Goal: Navigation & Orientation: Understand site structure

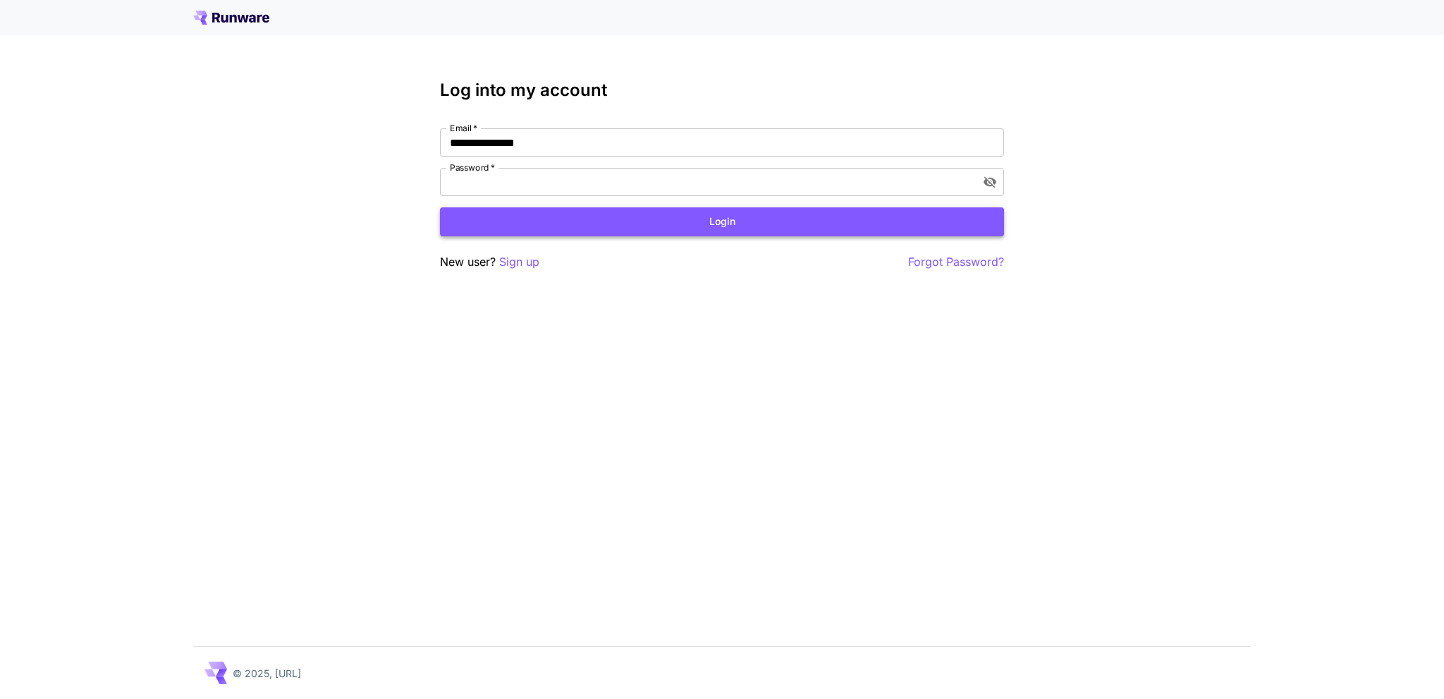
drag, startPoint x: 0, startPoint y: 0, endPoint x: 745, endPoint y: 227, distance: 778.6
click at [745, 227] on button "Login" at bounding box center [722, 221] width 564 height 29
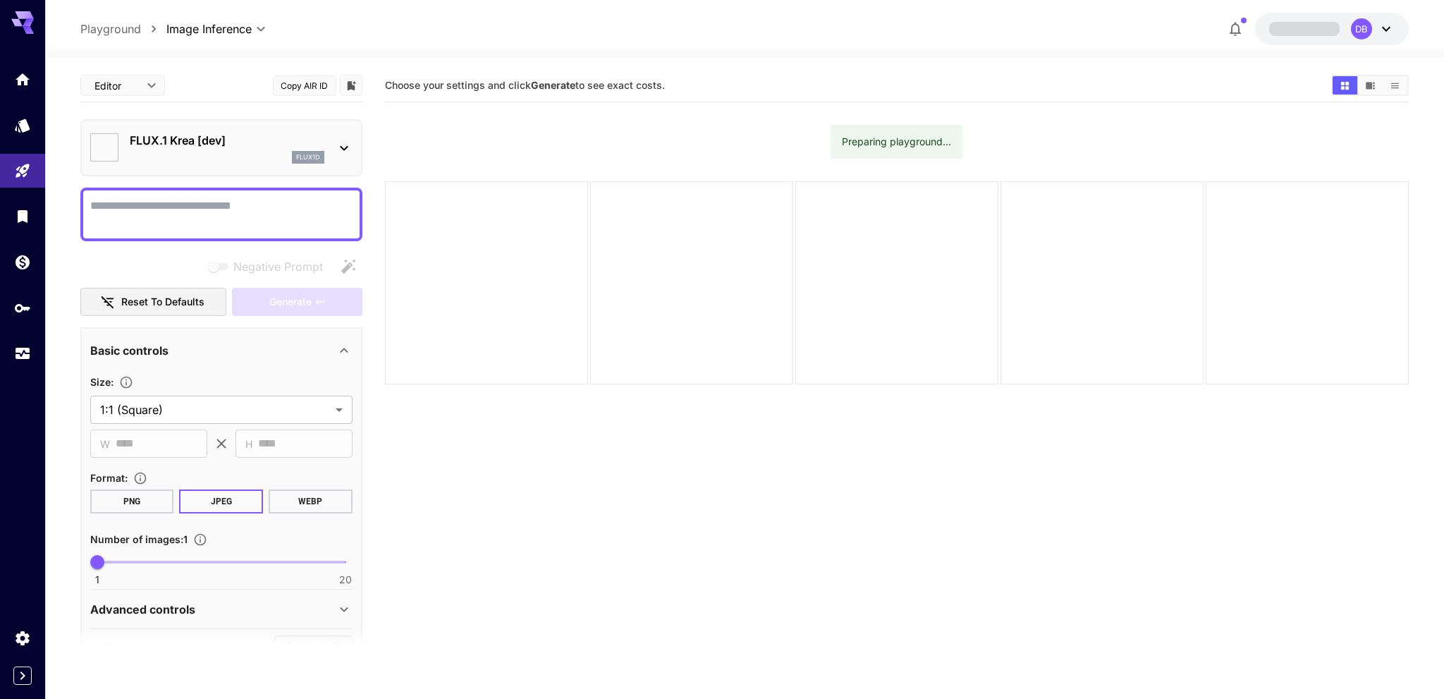
type input "*******"
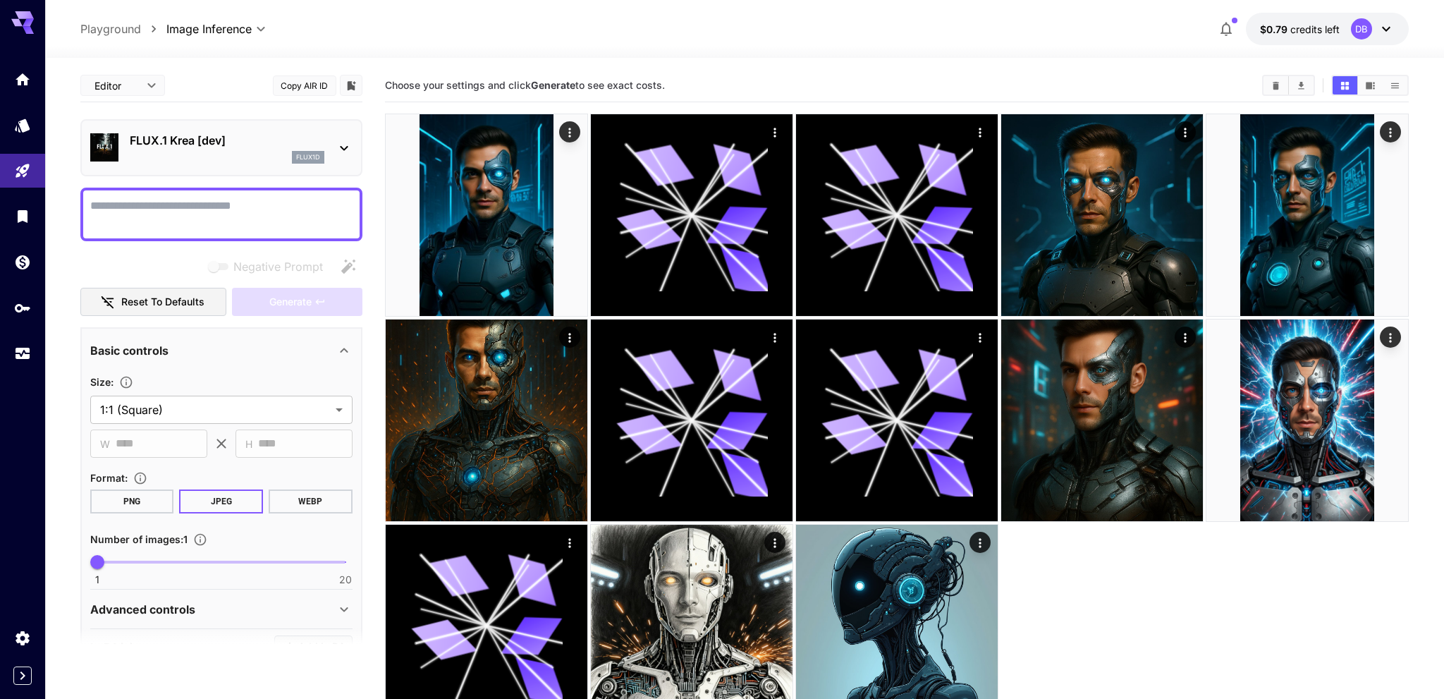
click at [1385, 32] on icon at bounding box center [1386, 28] width 17 height 17
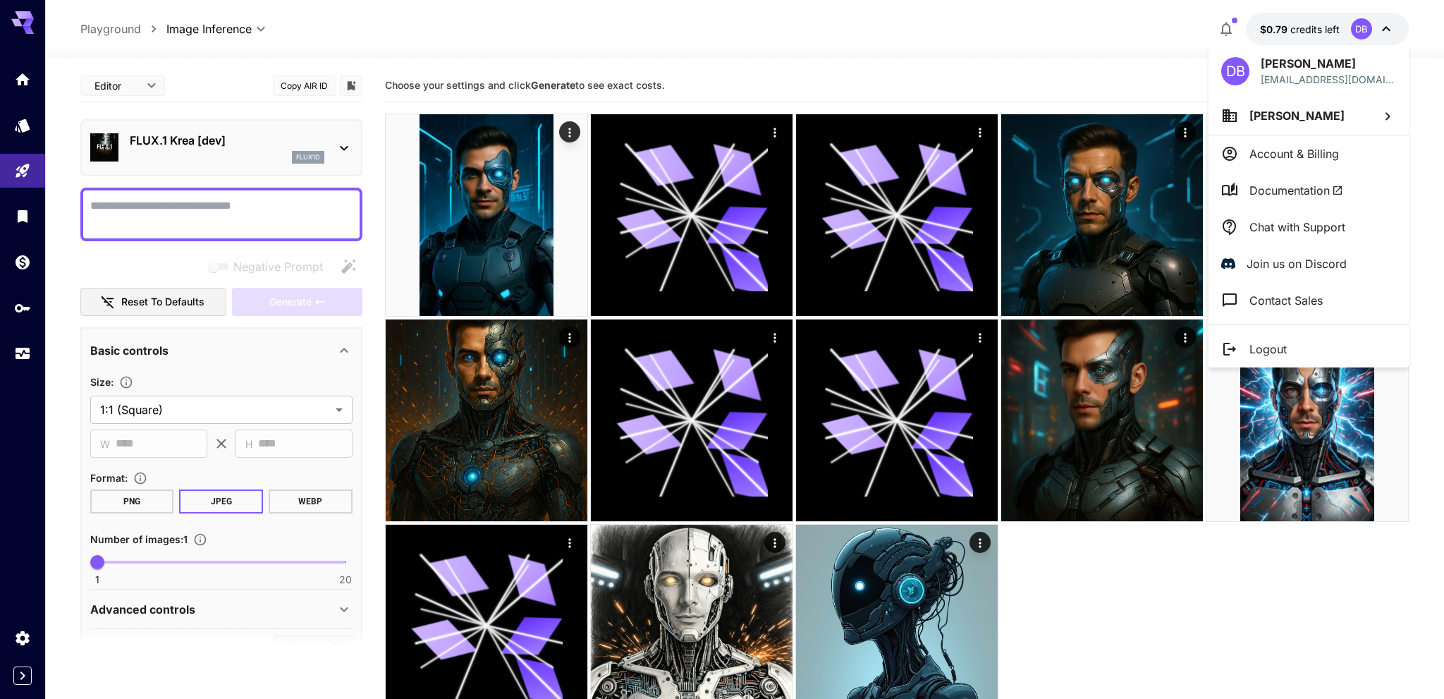
click at [1385, 32] on div at bounding box center [722, 349] width 1444 height 699
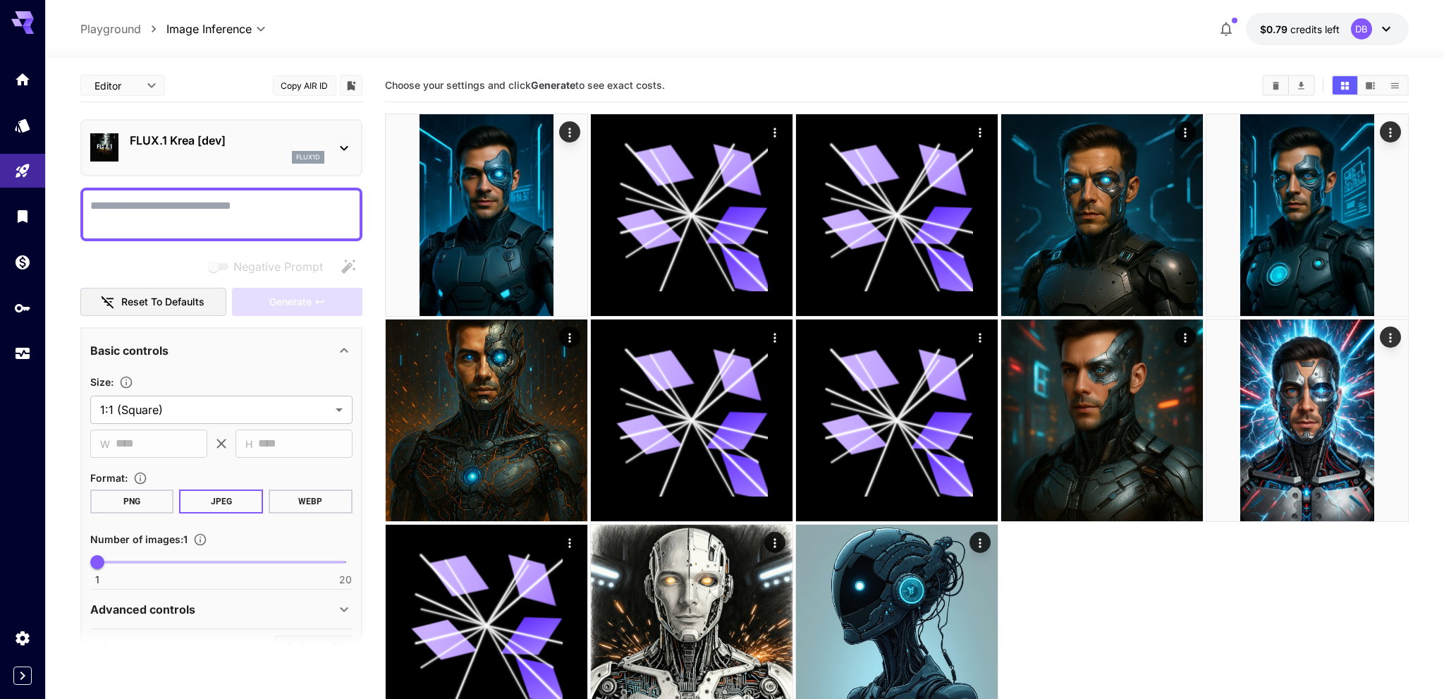
click at [585, 27] on div "**********" at bounding box center [744, 29] width 1329 height 32
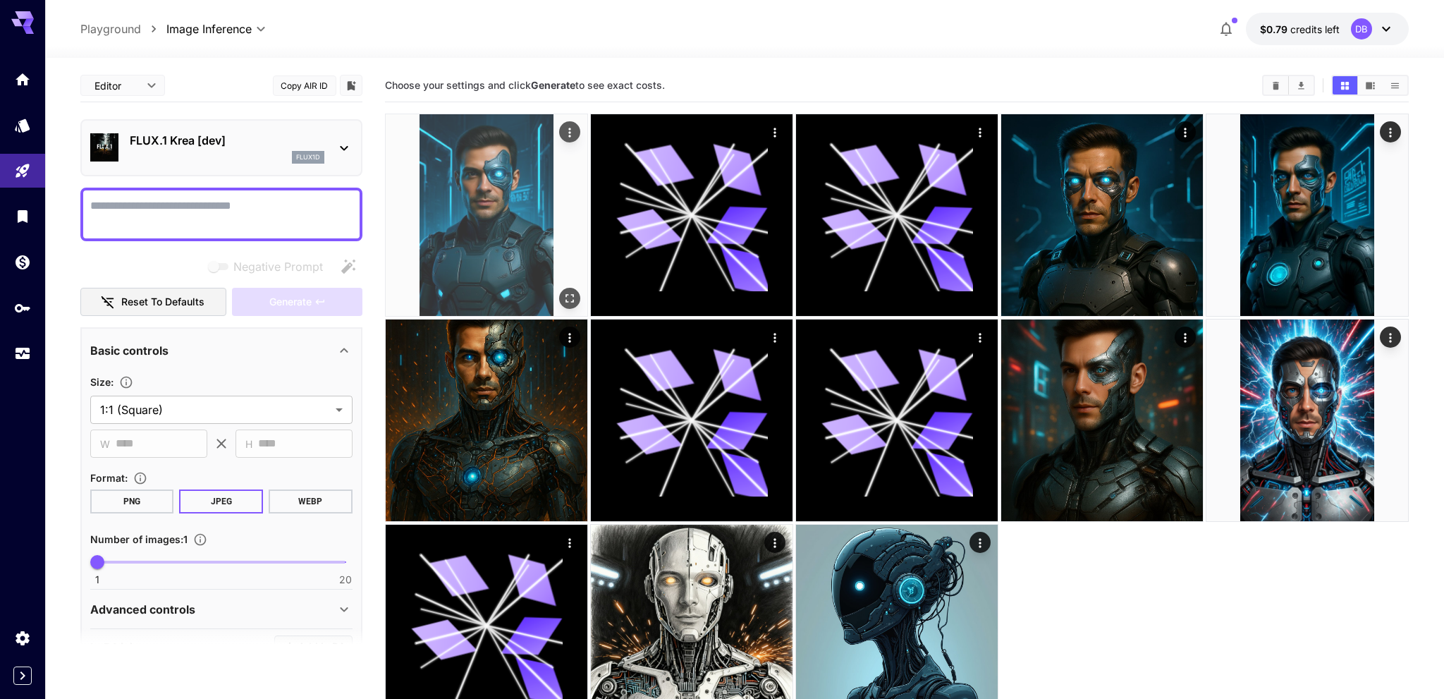
click at [482, 196] on img at bounding box center [487, 215] width 202 height 202
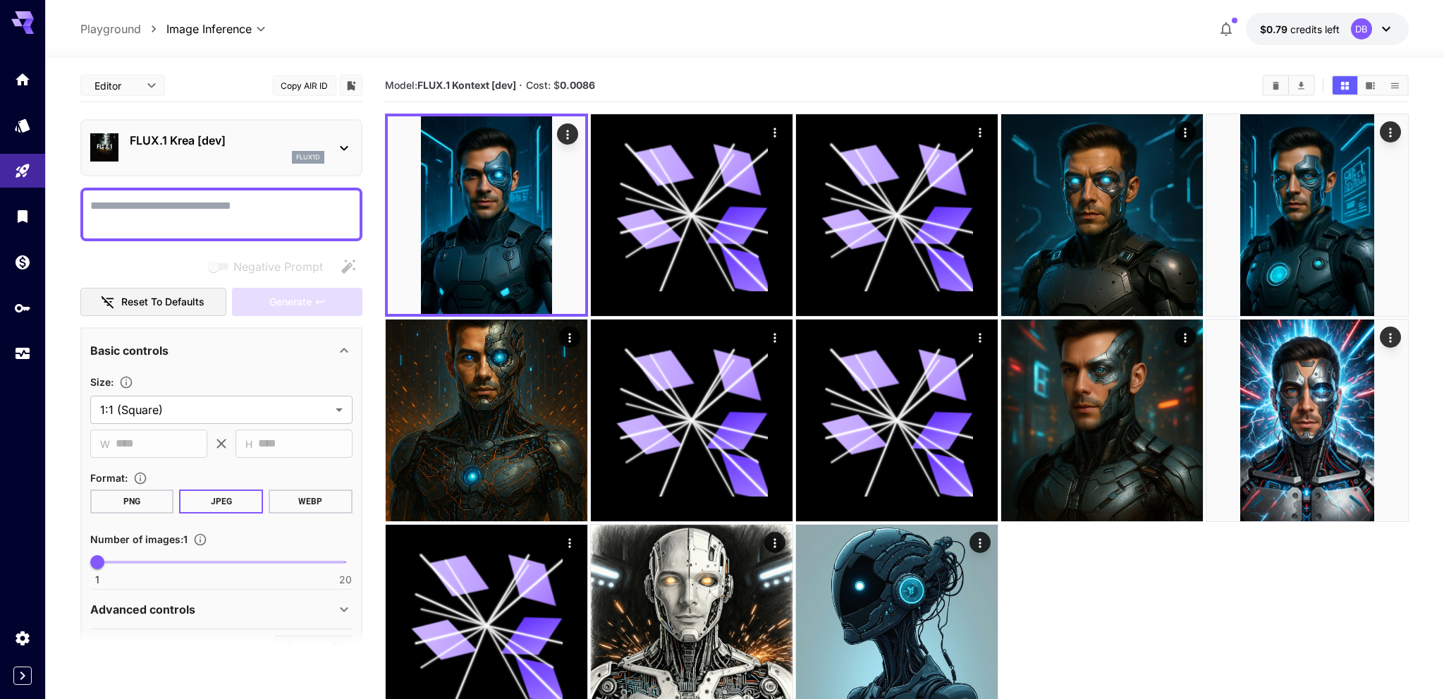
click at [171, 144] on p "FLUX.1 Krea [dev]" at bounding box center [227, 140] width 195 height 17
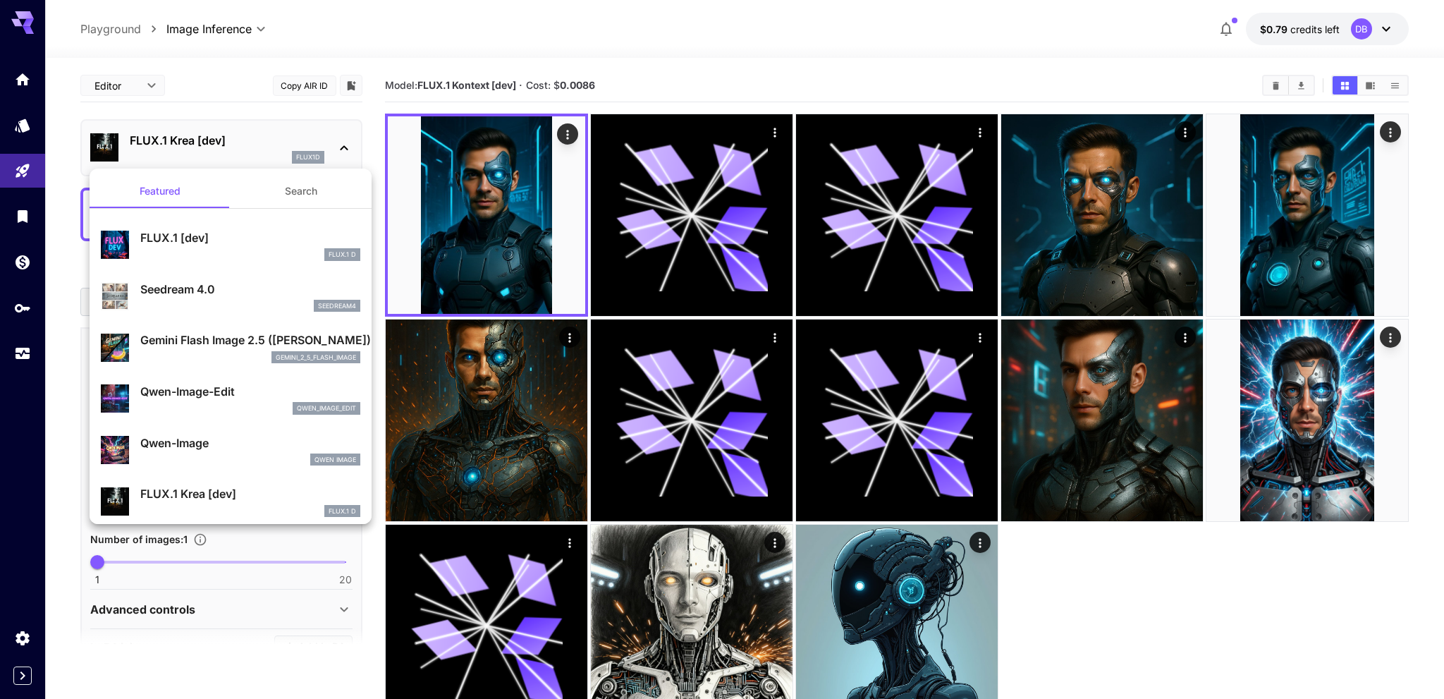
click at [171, 144] on div at bounding box center [722, 349] width 1444 height 699
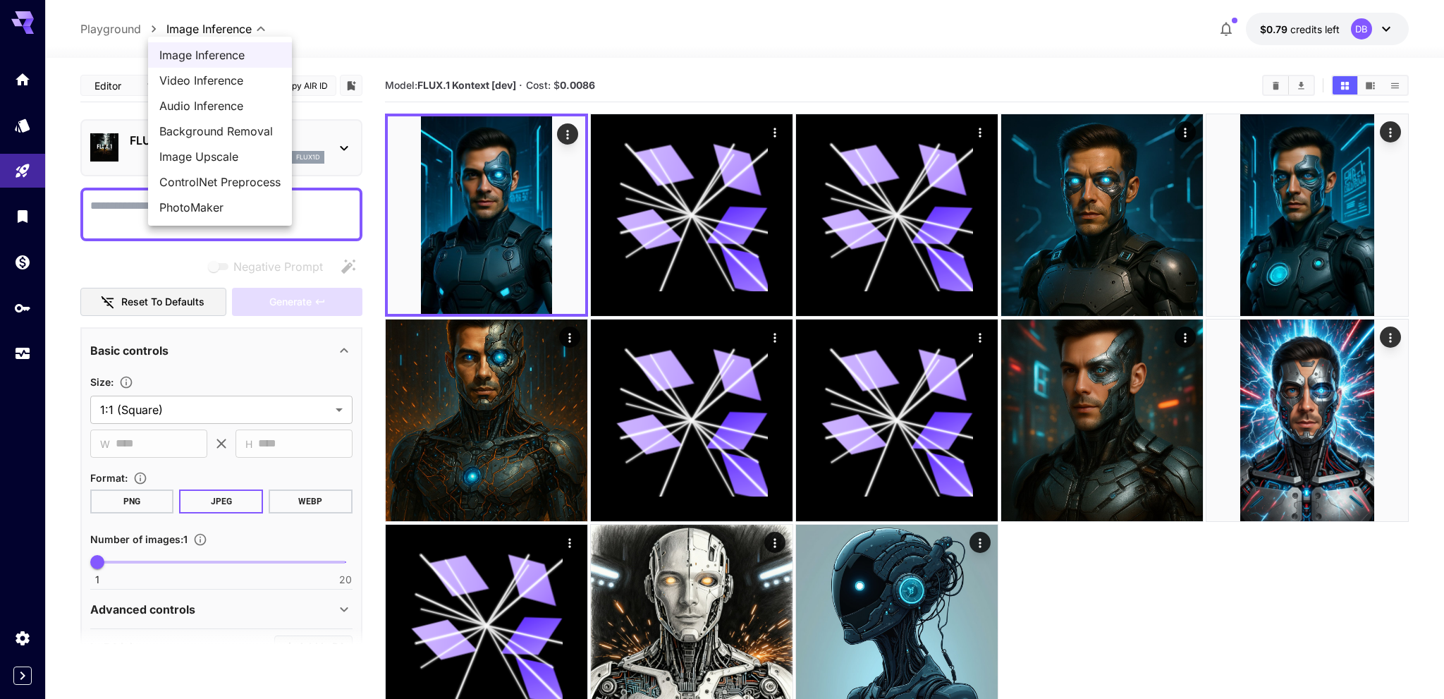
click at [215, 29] on body "**********" at bounding box center [722, 405] width 1444 height 810
click at [215, 29] on div at bounding box center [722, 349] width 1444 height 699
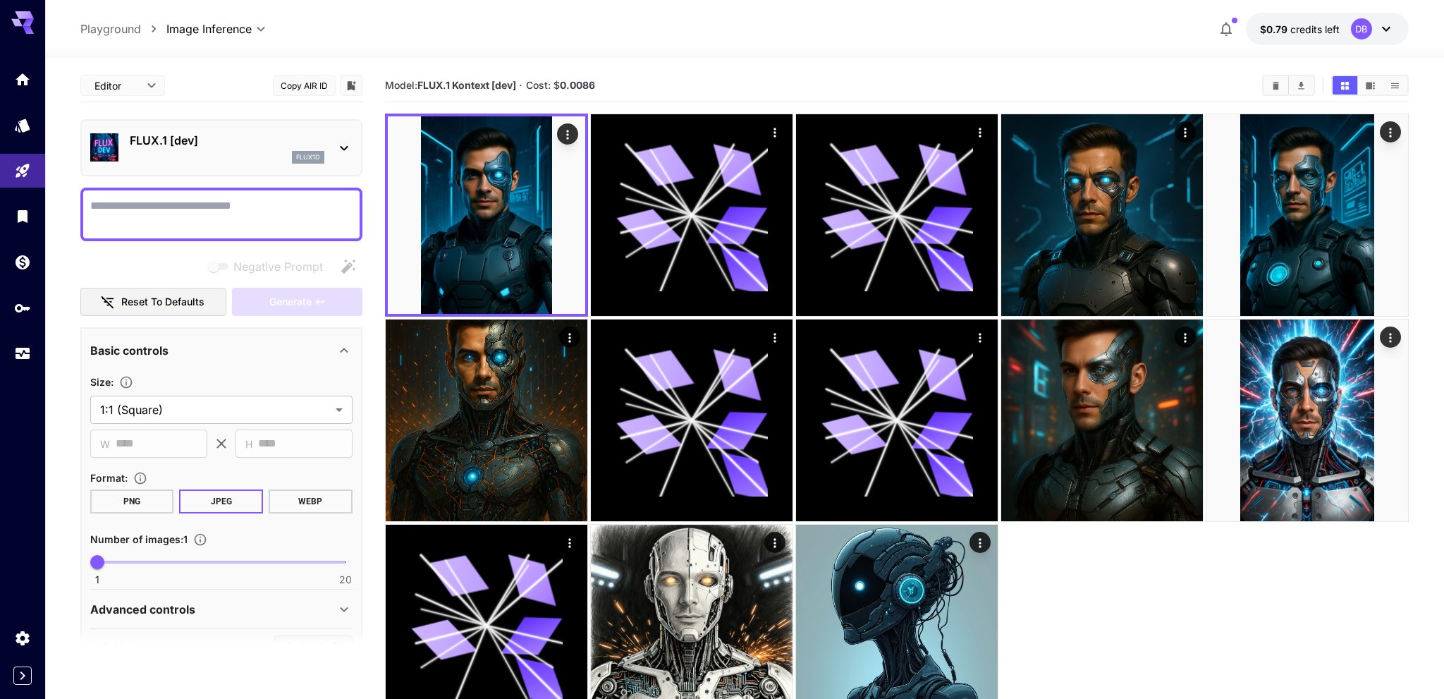
click at [99, 35] on p "Playground" at bounding box center [110, 28] width 61 height 17
click at [16, 221] on icon "Library" at bounding box center [24, 212] width 17 height 17
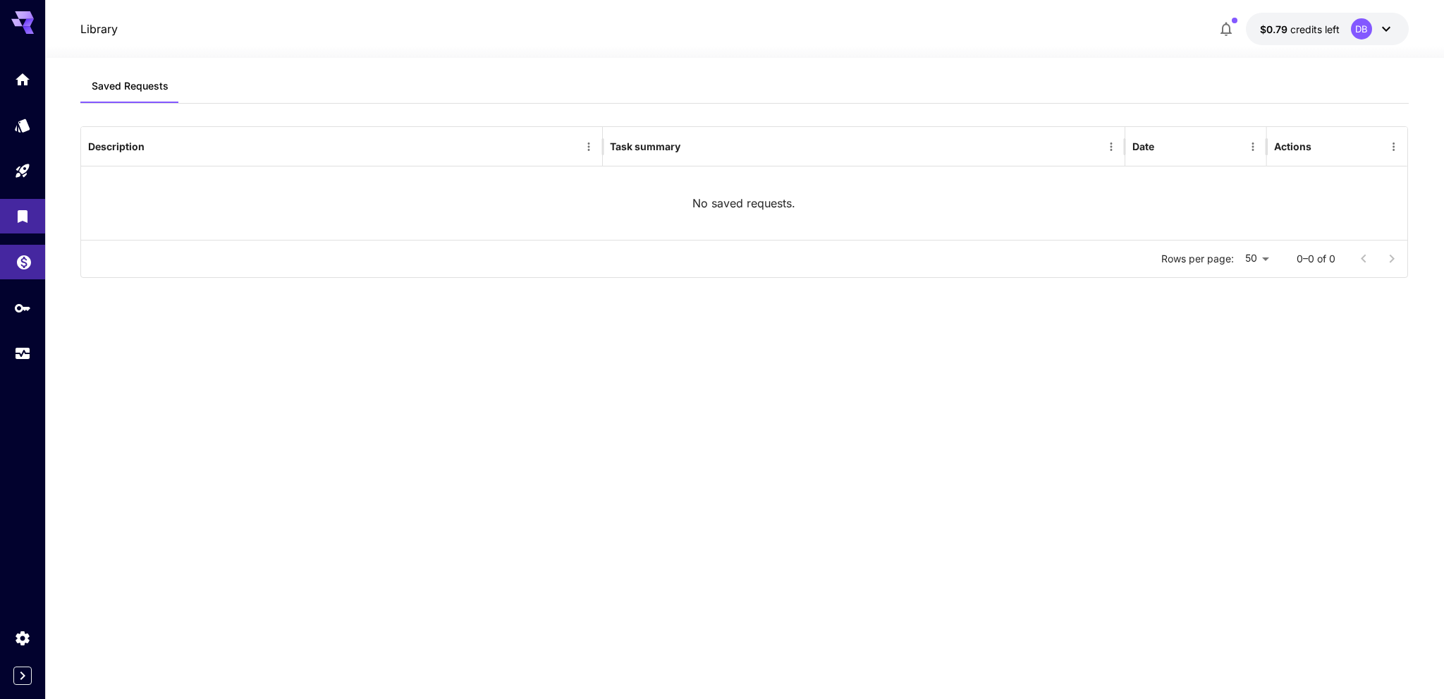
click at [11, 278] on link at bounding box center [22, 262] width 45 height 35
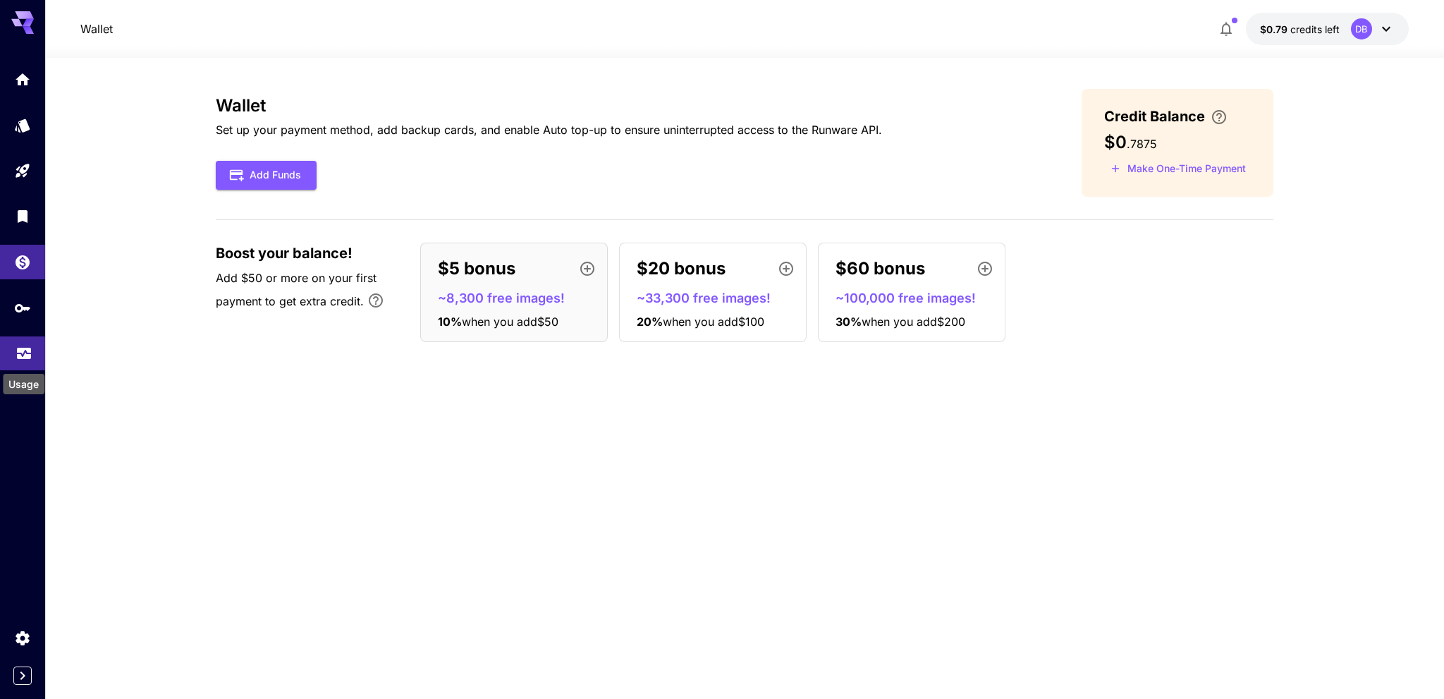
click at [19, 356] on icon "Usage" at bounding box center [24, 352] width 14 height 7
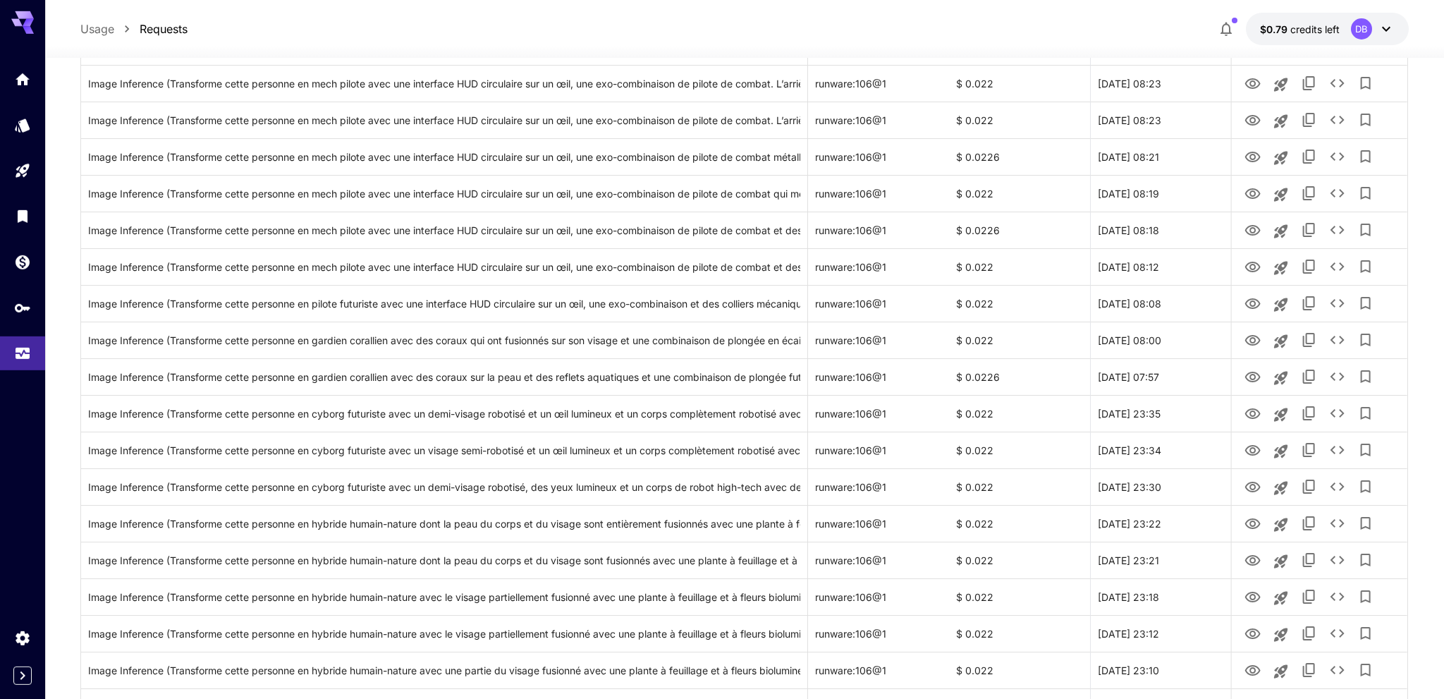
scroll to position [449, 0]
